Goal: Task Accomplishment & Management: Manage account settings

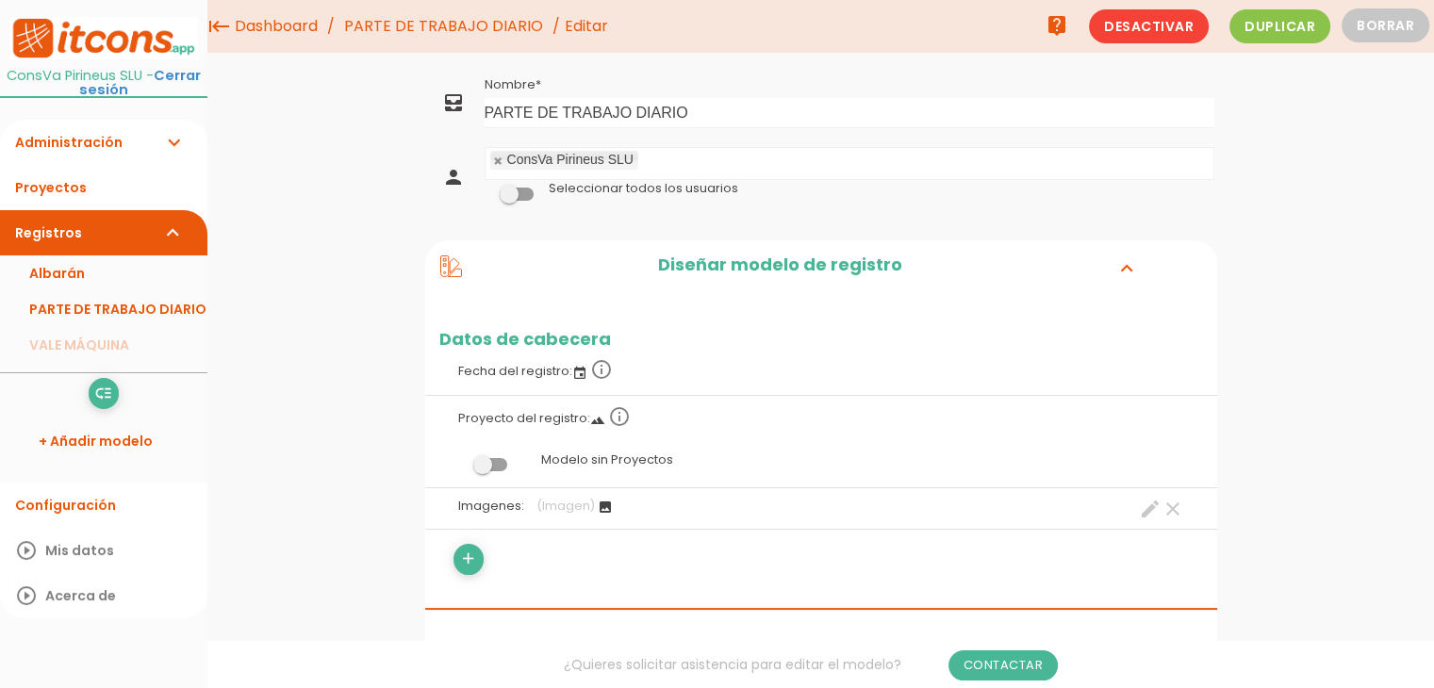
click at [456, 268] on icon at bounding box center [451, 266] width 22 height 22
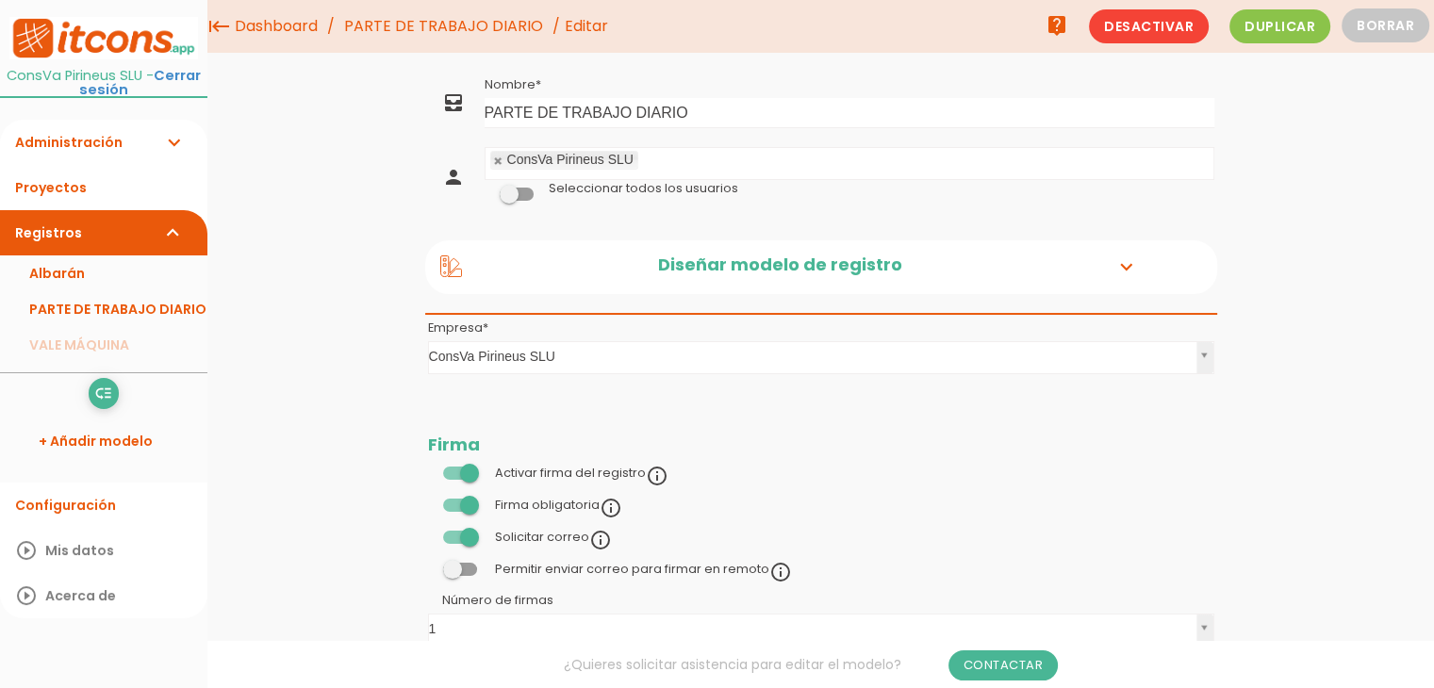
click at [456, 268] on icon at bounding box center [451, 266] width 22 height 22
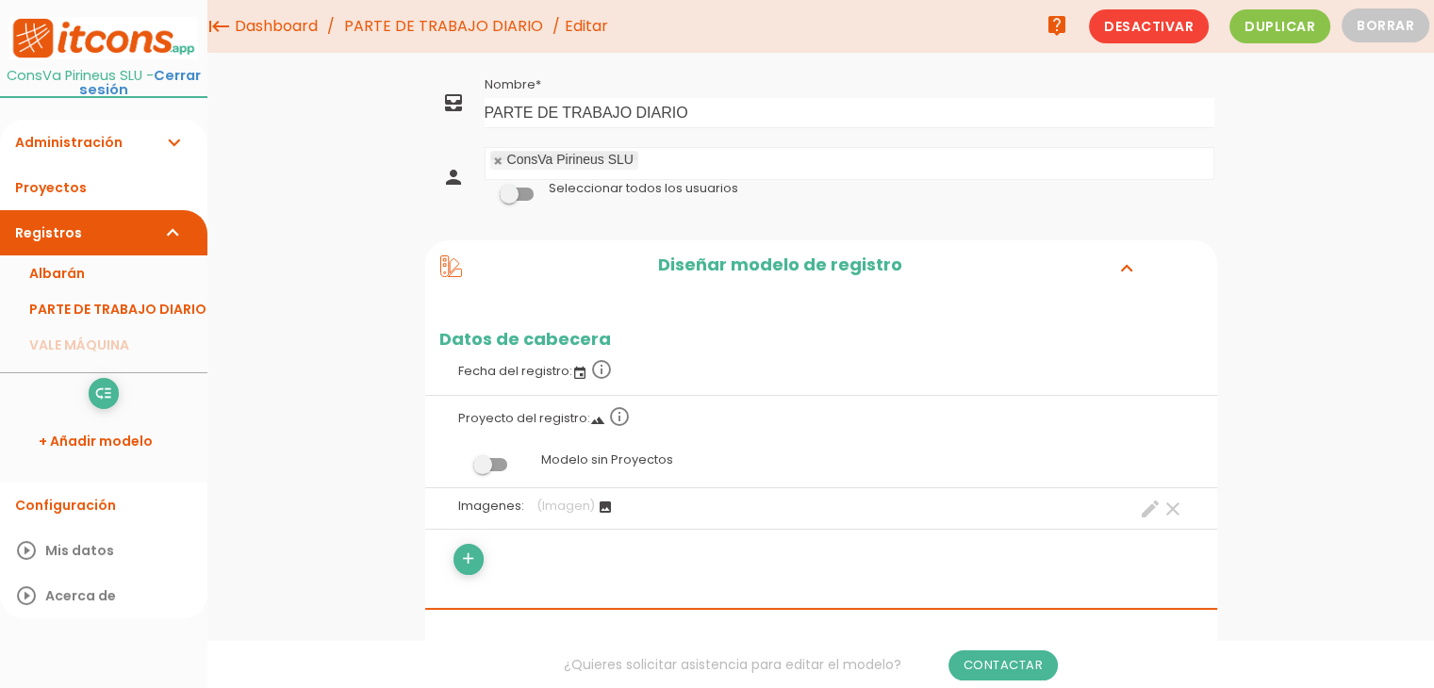
click at [605, 509] on icon "image" at bounding box center [605, 507] width 15 height 15
click at [99, 501] on link "Configuración" at bounding box center [103, 505] width 207 height 45
click at [1149, 501] on icon "create" at bounding box center [1150, 509] width 23 height 23
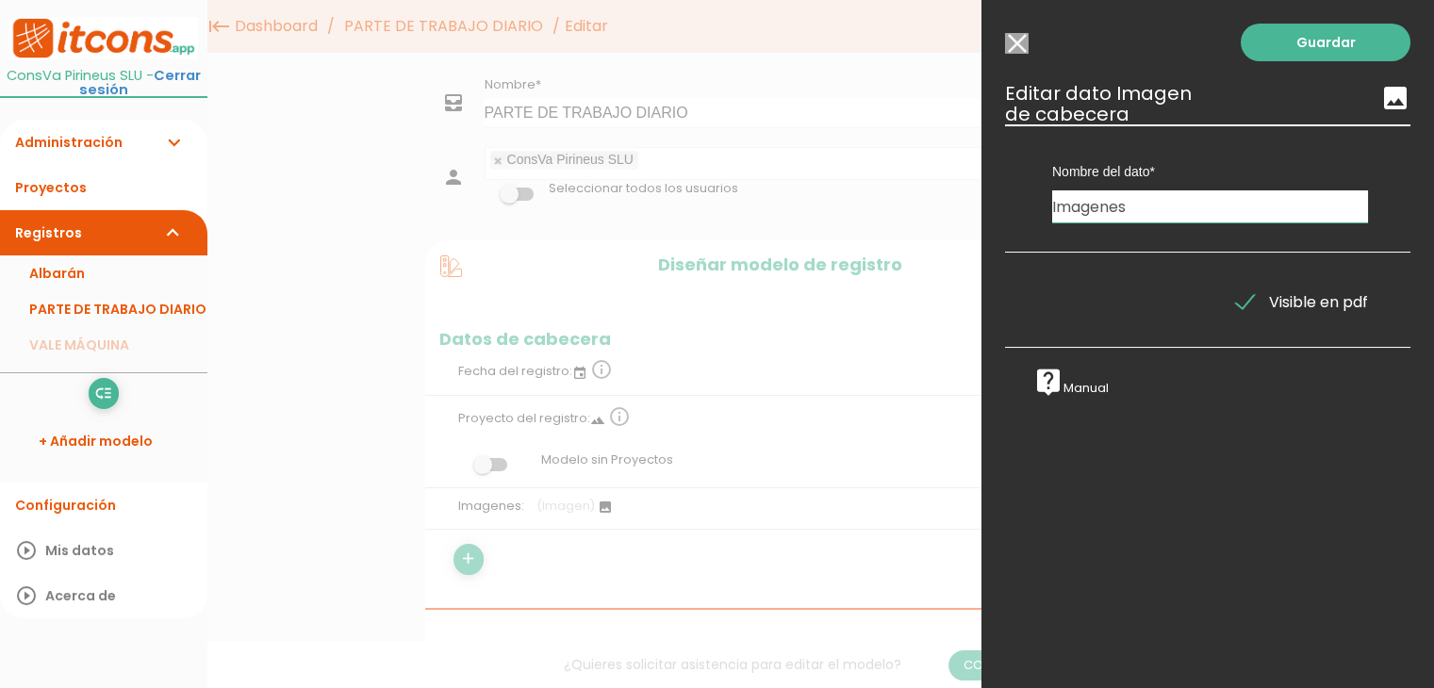
click at [1380, 103] on icon "image" at bounding box center [1395, 98] width 30 height 30
click at [1066, 103] on h3 "Editar dato Imagen image de cabecera" at bounding box center [1207, 103] width 405 height 41
click at [1106, 207] on input "Imagenes" at bounding box center [1210, 206] width 316 height 32
click at [1016, 41] on input "Seleccionar todos los usuarios" at bounding box center [1017, 43] width 24 height 21
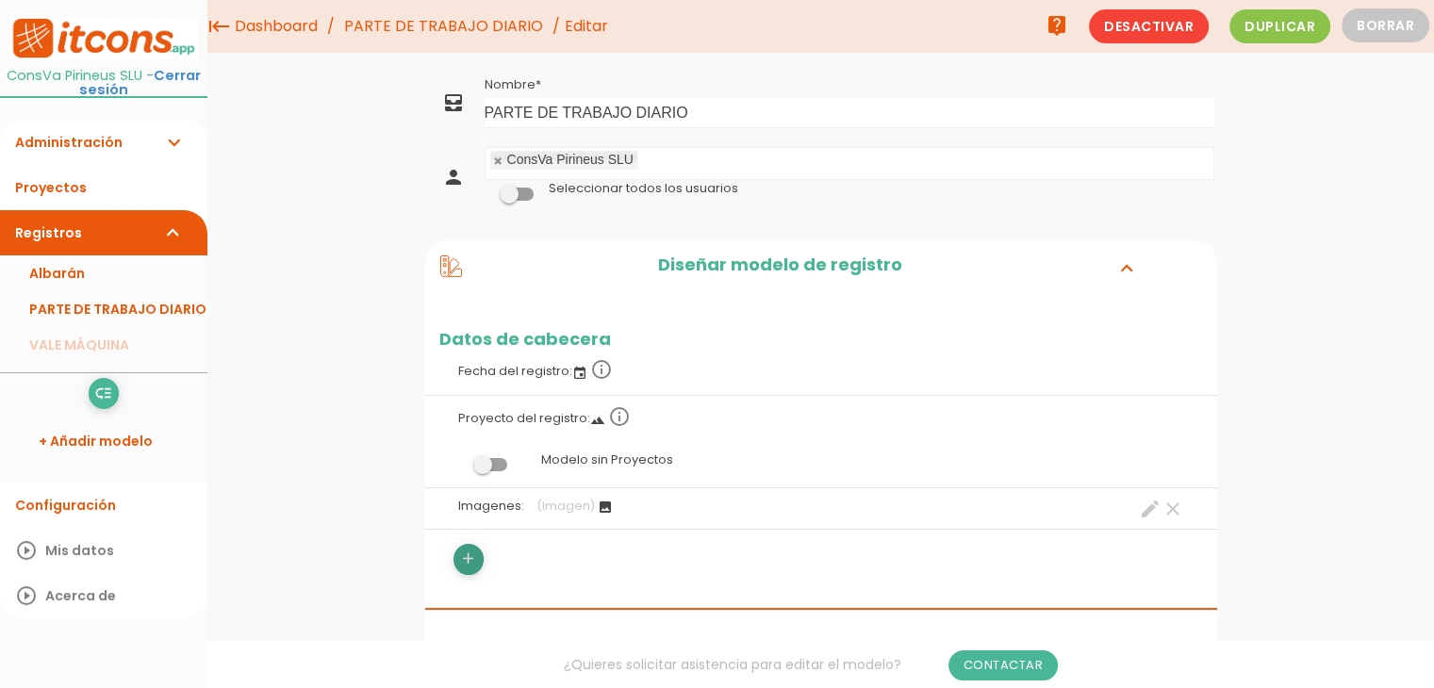
click at [464, 556] on icon "add" at bounding box center [468, 559] width 18 height 30
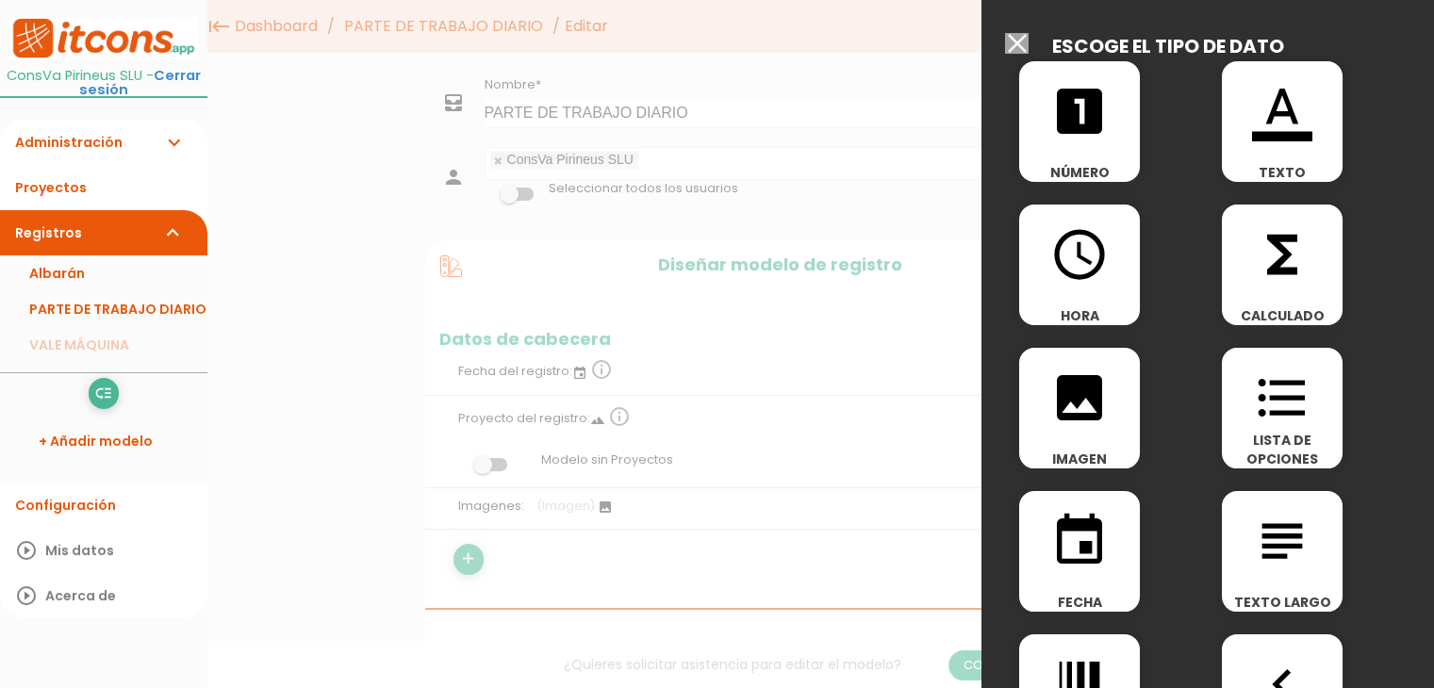
click at [1089, 417] on icon "image" at bounding box center [1079, 398] width 60 height 60
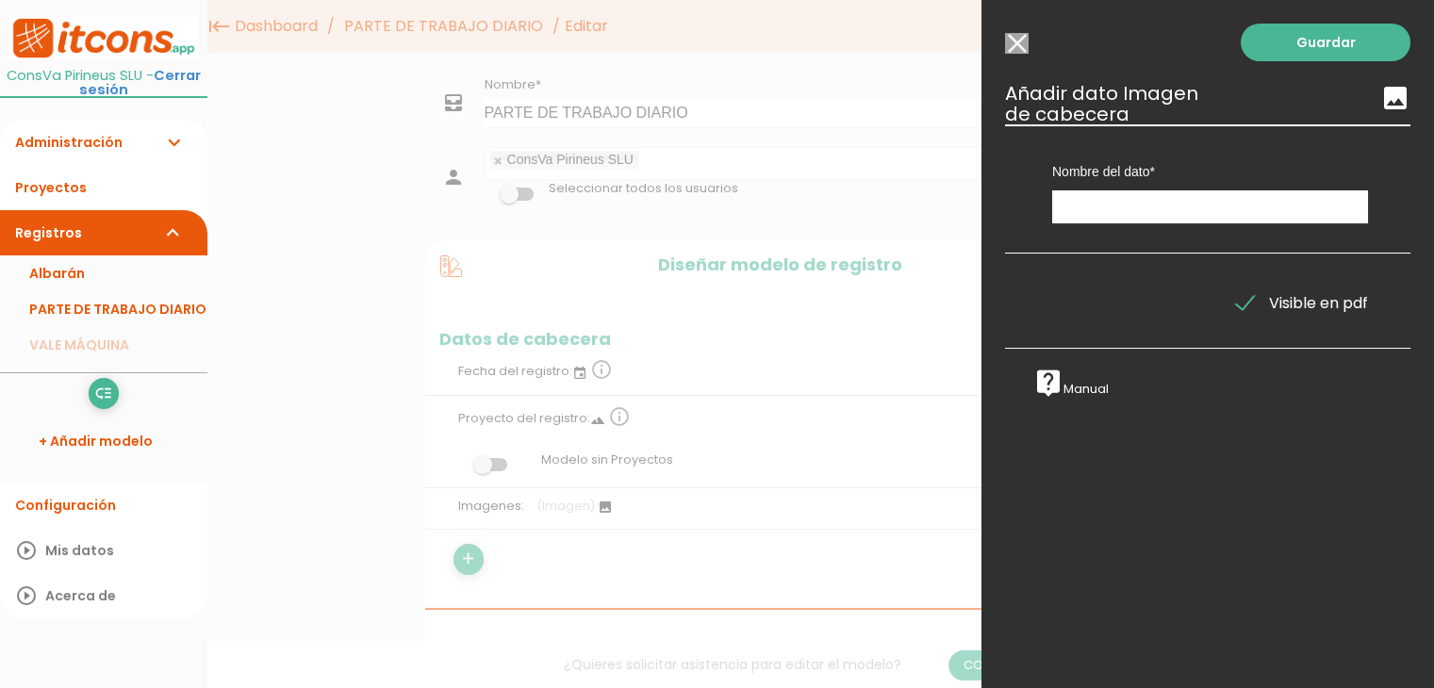
click at [1380, 101] on icon "image" at bounding box center [1395, 98] width 30 height 30
click at [1018, 46] on input "Seleccionar todos los usuarios" at bounding box center [1017, 43] width 24 height 21
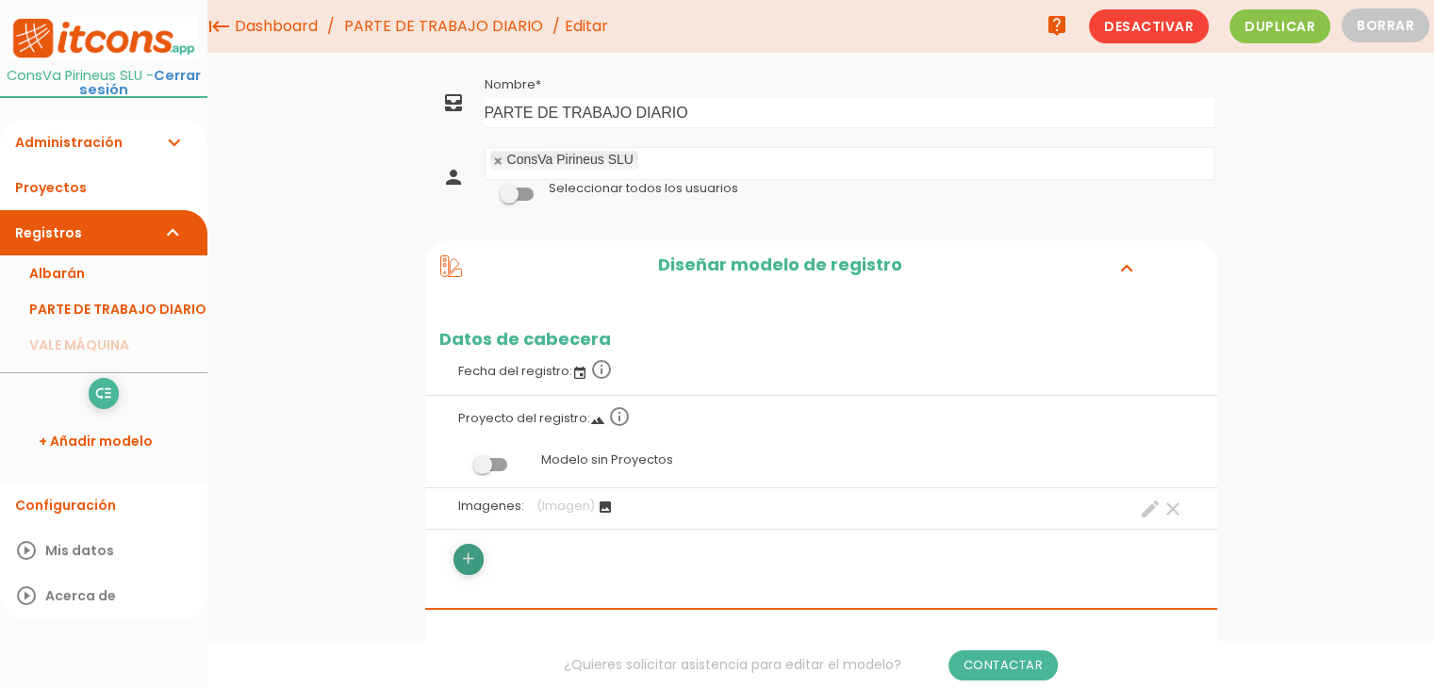
click at [471, 559] on icon "add" at bounding box center [468, 559] width 18 height 30
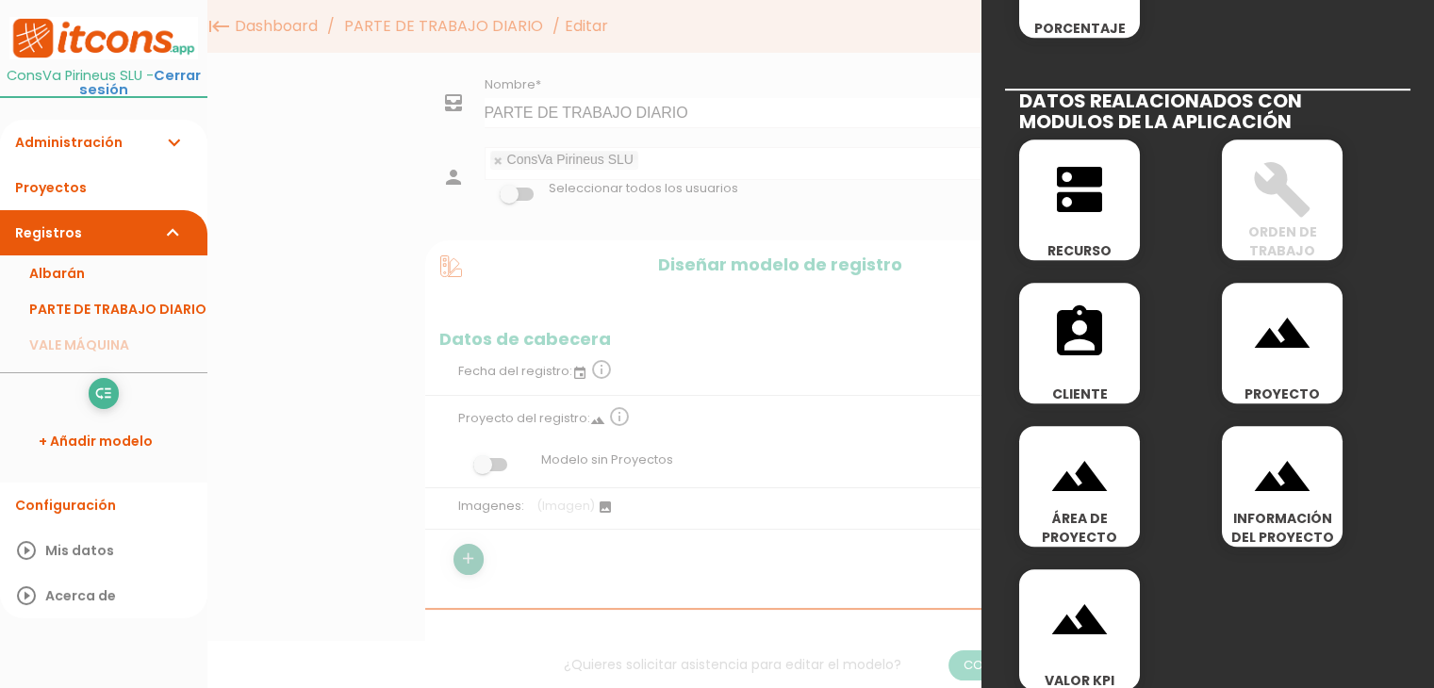
scroll to position [1021, 0]
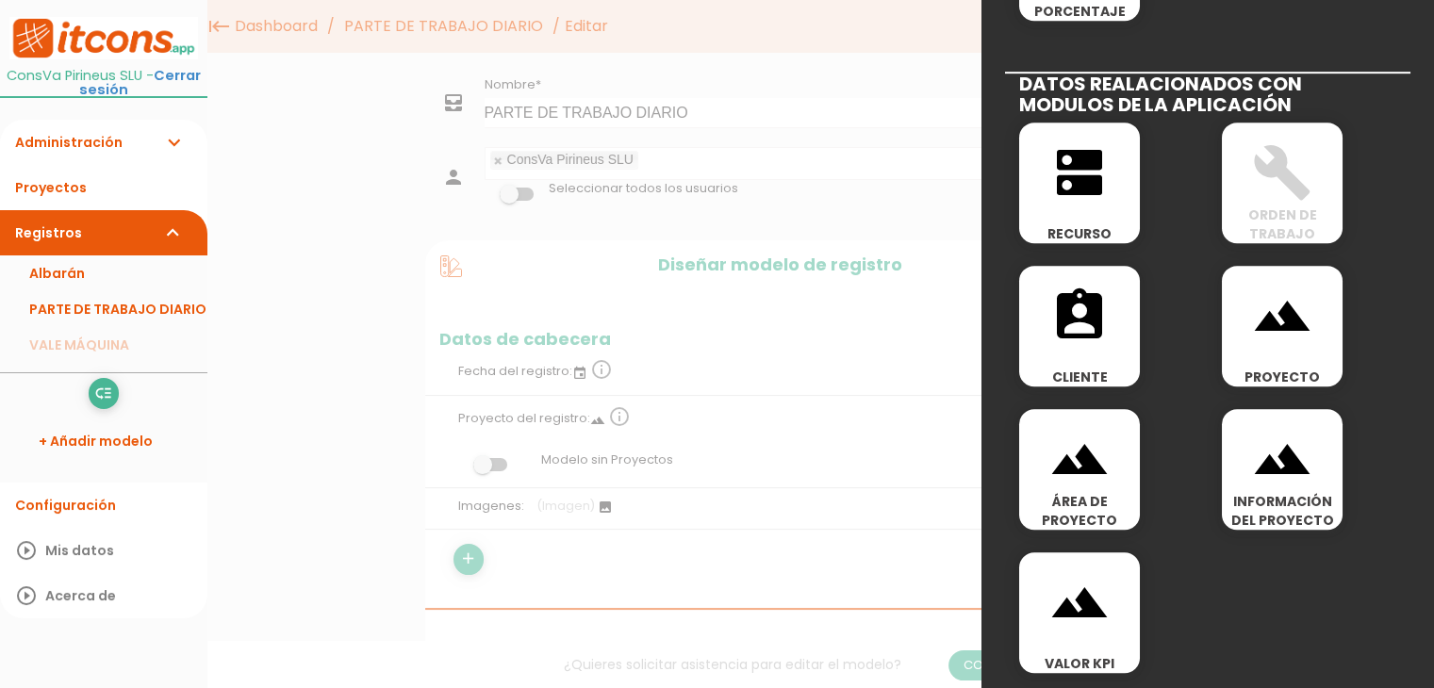
click at [1132, 600] on span "landscape" at bounding box center [1079, 592] width 121 height 80
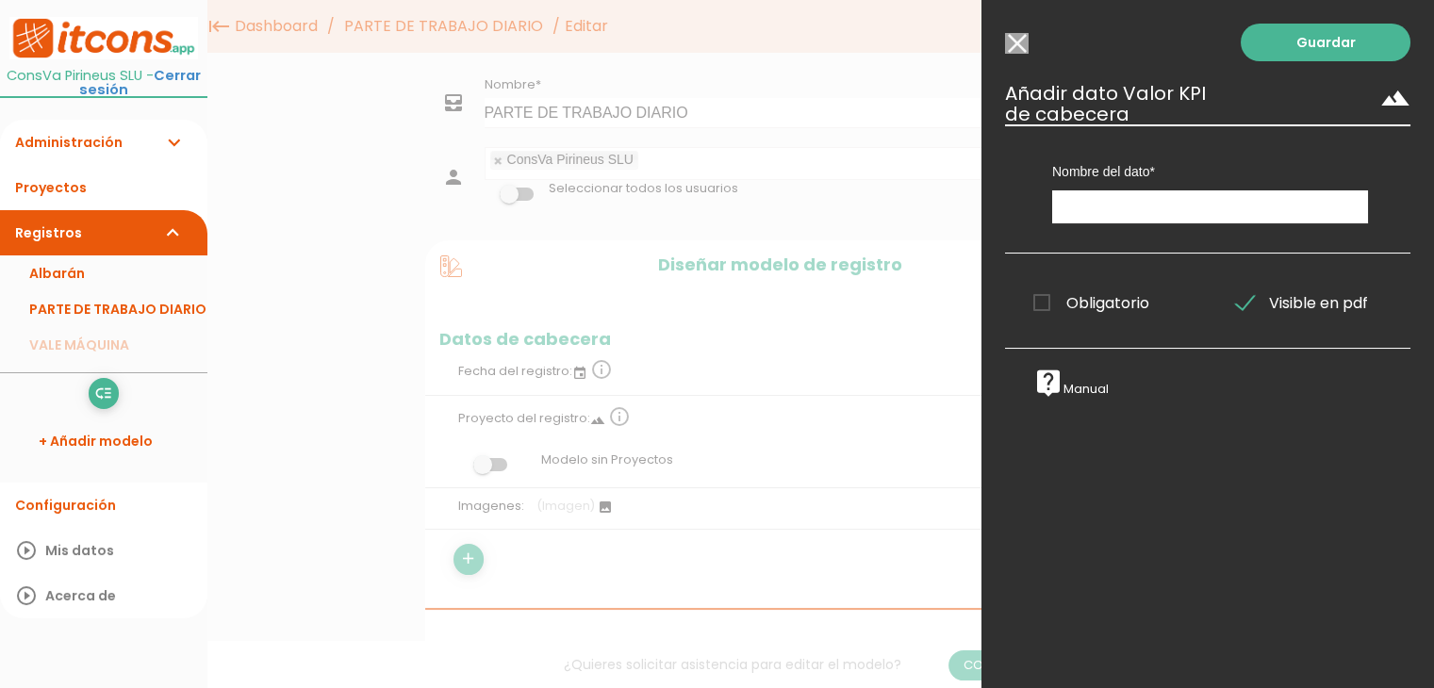
click at [1008, 55] on div "Guardar ESCOGE EL TIPO DE DATO looks_one NÚMERO format_color_text TEXTO access_…" at bounding box center [1207, 344] width 452 height 688
click at [1010, 48] on input "Seleccionar todos los usuarios" at bounding box center [1017, 43] width 24 height 21
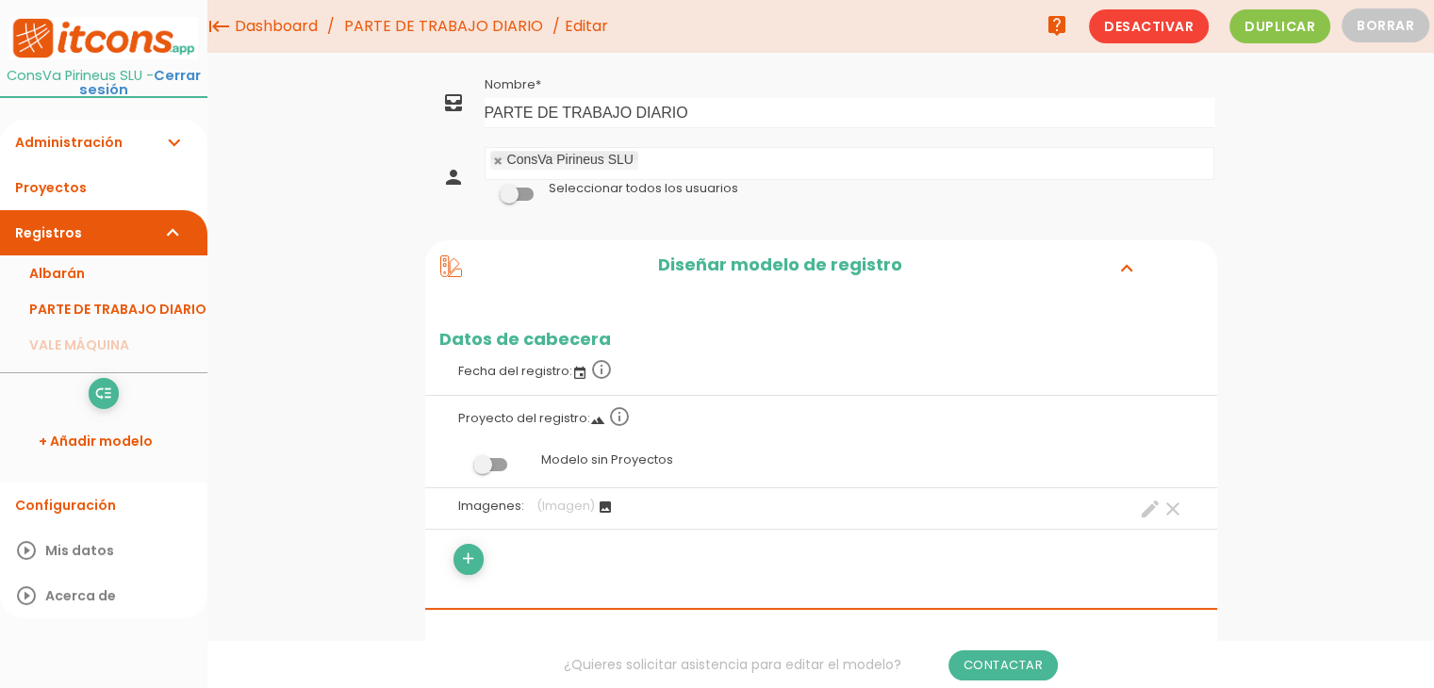
click at [459, 107] on icon "all_inbox" at bounding box center [453, 102] width 23 height 23
click at [1122, 259] on icon "expand_more" at bounding box center [1126, 267] width 30 height 25
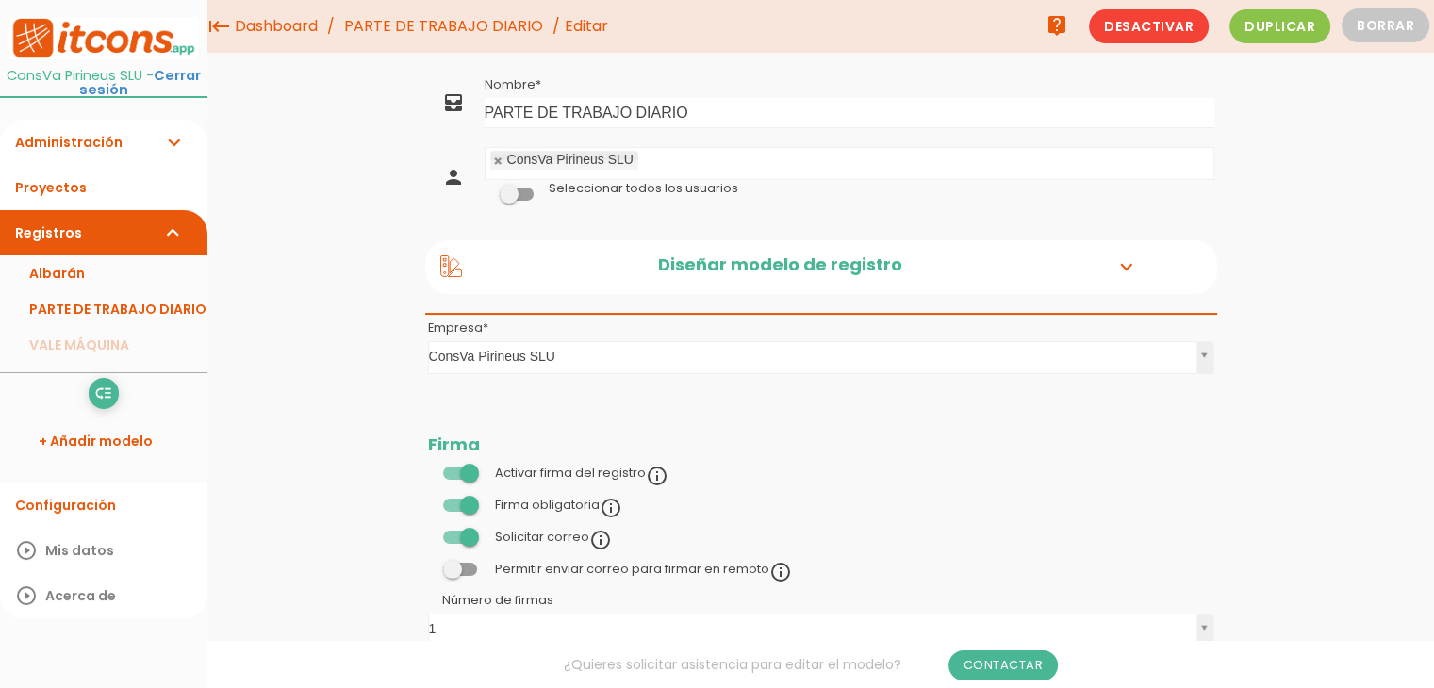
click at [1122, 259] on icon "expand_more" at bounding box center [1126, 267] width 30 height 25
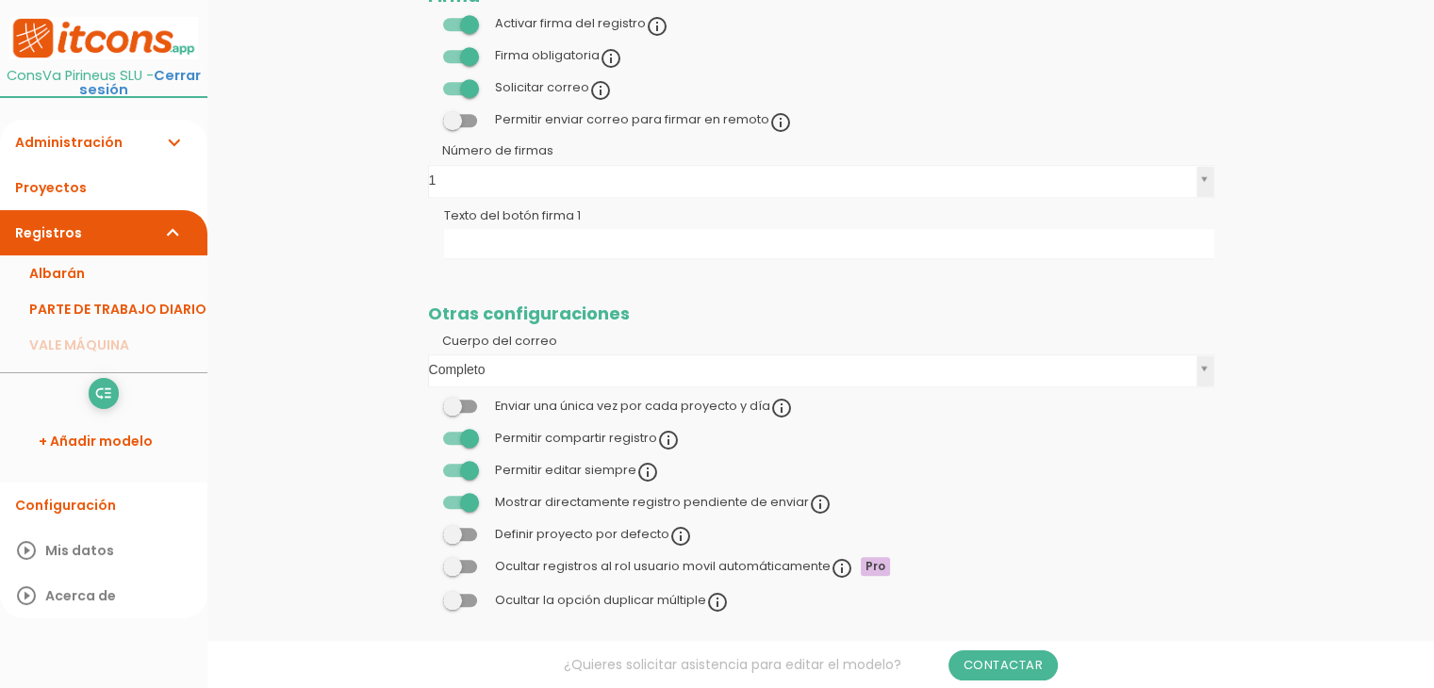
scroll to position [2002, 0]
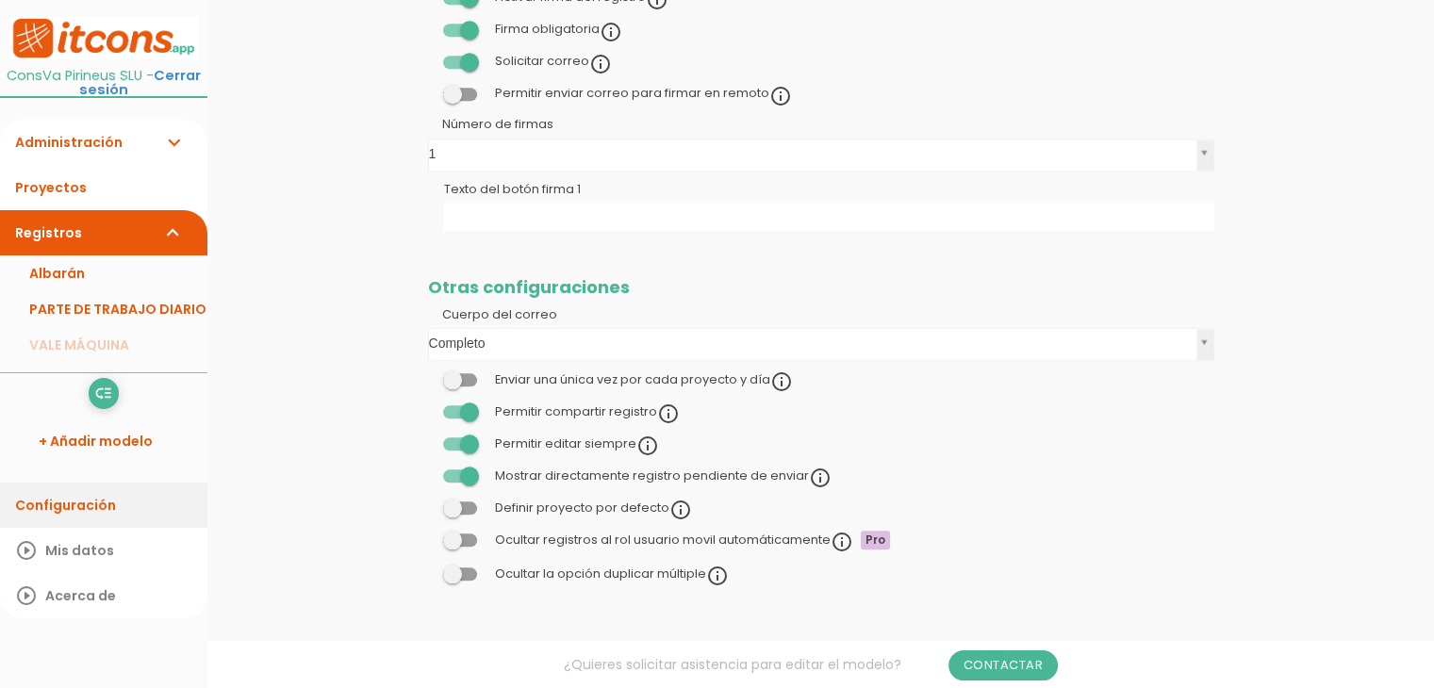
click at [98, 500] on link "Configuración" at bounding box center [103, 505] width 207 height 45
